Goal: Contribute content: Contribute content

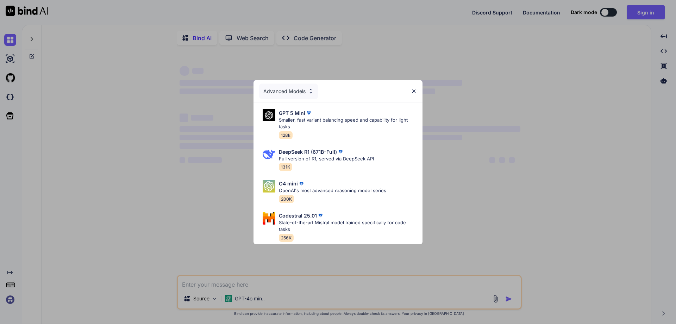
click at [416, 88] on img at bounding box center [414, 91] width 6 height 6
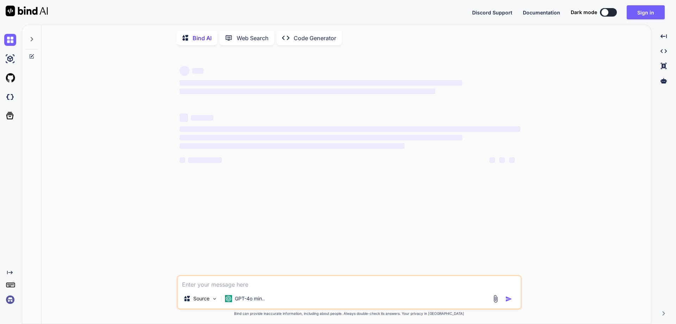
click at [606, 12] on div at bounding box center [604, 12] width 7 height 7
type textarea "x"
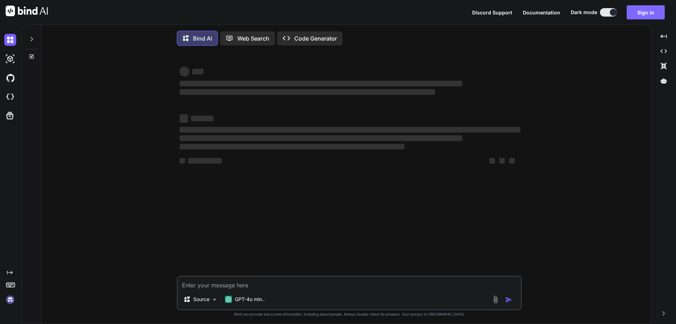
click at [638, 13] on button "Sign in" at bounding box center [646, 12] width 38 height 14
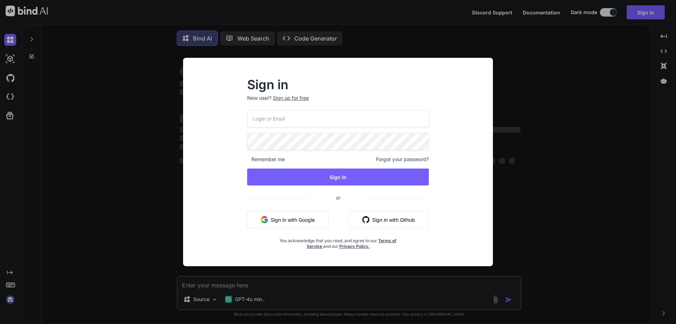
click at [296, 223] on button "Sign in with Google" at bounding box center [287, 219] width 81 height 17
click at [319, 216] on button "Sign in with Google" at bounding box center [287, 219] width 81 height 17
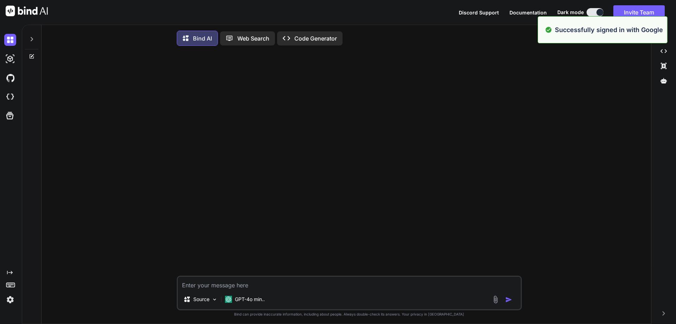
click at [417, 87] on div at bounding box center [350, 163] width 344 height 224
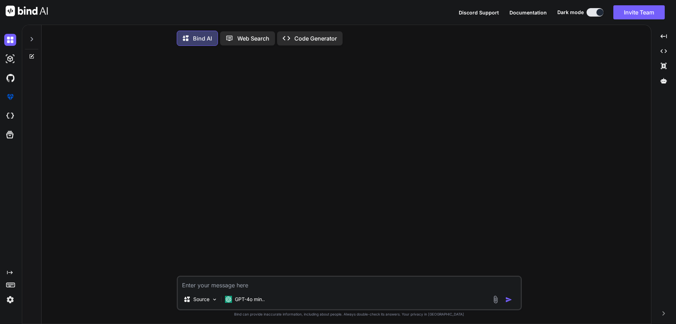
click at [493, 301] on img at bounding box center [496, 299] width 8 height 8
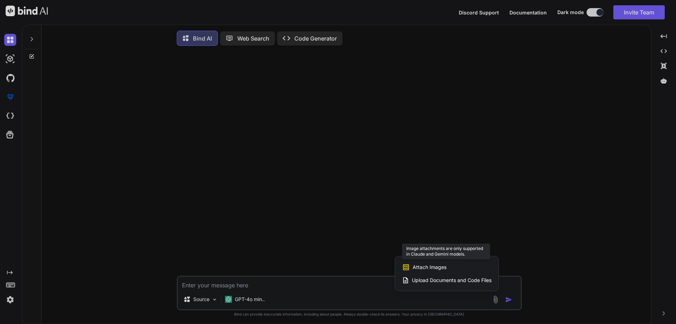
click at [445, 269] on span "Attach Images" at bounding box center [430, 266] width 34 height 7
click at [450, 281] on span "Upload Documents and Code Files" at bounding box center [452, 279] width 80 height 7
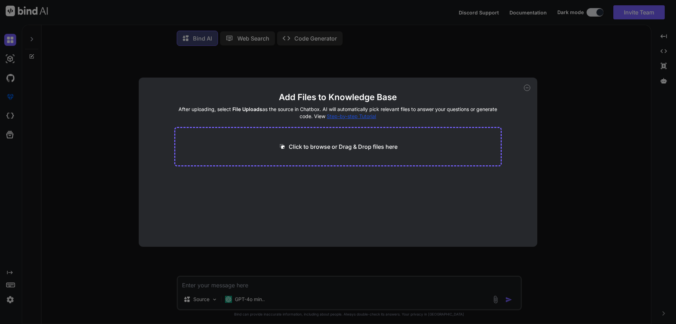
click at [344, 131] on div "Click to browse or Drag & Drop files here" at bounding box center [338, 146] width 328 height 39
click at [349, 148] on p "Click to browse or Drag & Drop files here" at bounding box center [343, 146] width 109 height 8
type input "C:\fakepath\1.JPG"
click at [557, 52] on div "Add Files to Knowledge Base After uploading, select File Uploads as the source …" at bounding box center [338, 162] width 676 height 324
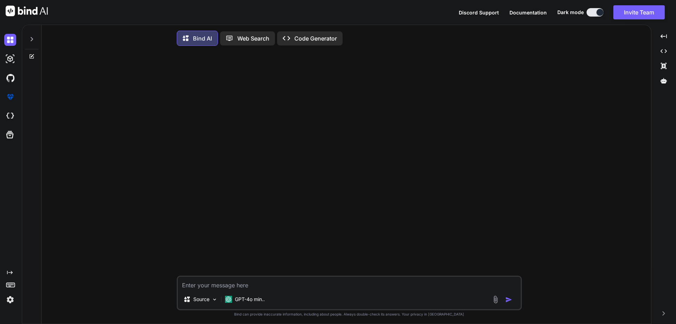
click at [274, 287] on textarea at bounding box center [349, 282] width 343 height 13
click at [492, 302] on img at bounding box center [496, 299] width 8 height 8
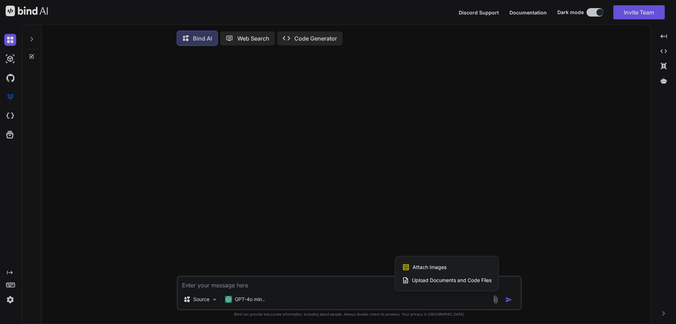
click at [435, 282] on span "Upload Documents and Code Files" at bounding box center [452, 279] width 80 height 7
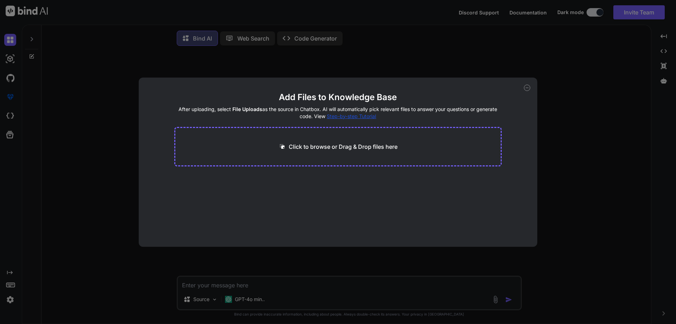
click at [369, 145] on p "Click to browse or Drag & Drop files here" at bounding box center [343, 146] width 109 height 8
type input "C:\fakepath\1.JPG"
